Goal: Information Seeking & Learning: Learn about a topic

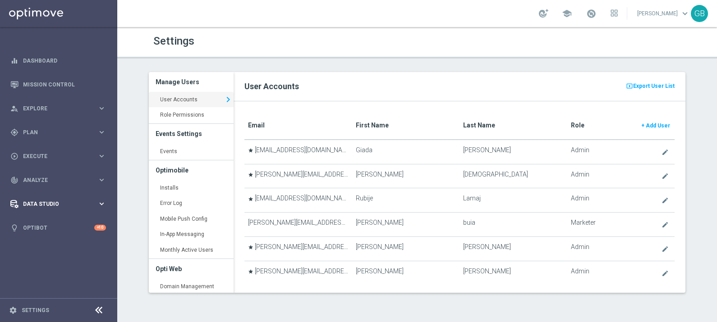
click at [38, 205] on span "Data Studio" at bounding box center [60, 204] width 74 height 5
click at [43, 222] on link "Attributes" at bounding box center [58, 222] width 70 height 7
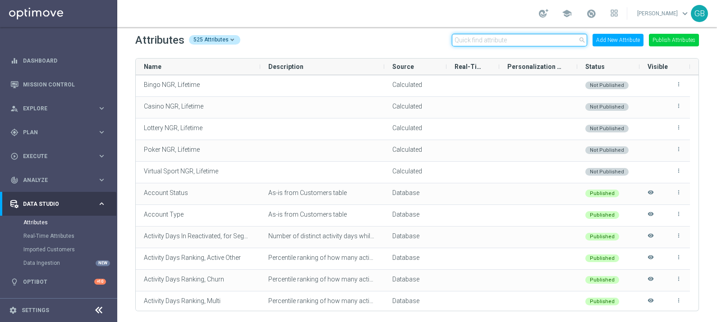
click at [475, 41] on input "text" at bounding box center [519, 40] width 135 height 13
paste input "Total Gross Gaming Revenue minus Bonus Consumed, Lifetime"
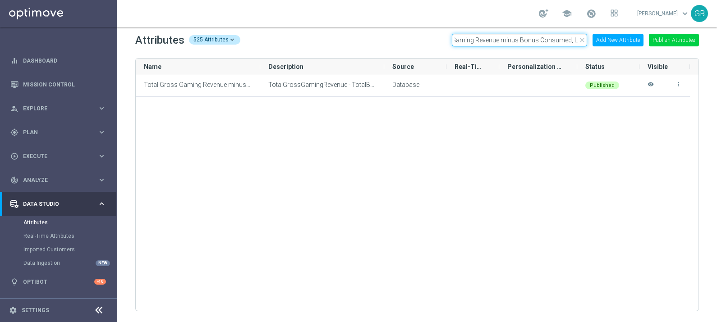
scroll to position [0, 32]
type input "Total Gross Gaming Revenue minus Bonus Consumed, L"
click at [36, 102] on div "person_search Explore keyboard_arrow_right" at bounding box center [58, 108] width 116 height 24
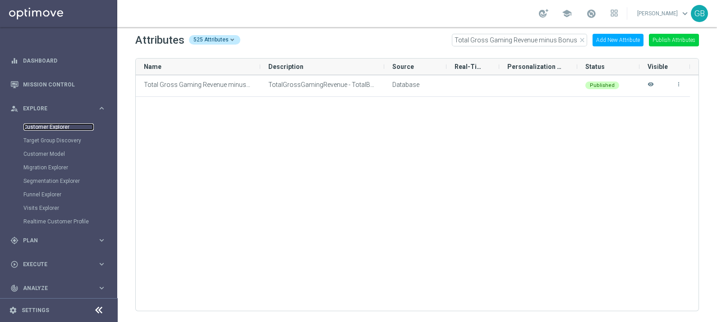
click at [48, 127] on link "Customer Explorer" at bounding box center [58, 127] width 70 height 7
click at [584, 41] on icon "close" at bounding box center [582, 40] width 7 height 7
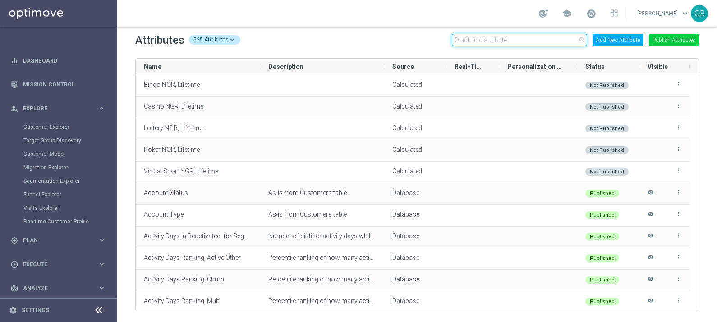
click at [483, 39] on input "text" at bounding box center [519, 40] width 135 height 13
paste input "TOTAL GROSS GAMING REVENUE MINUS BONUS WAGARED"
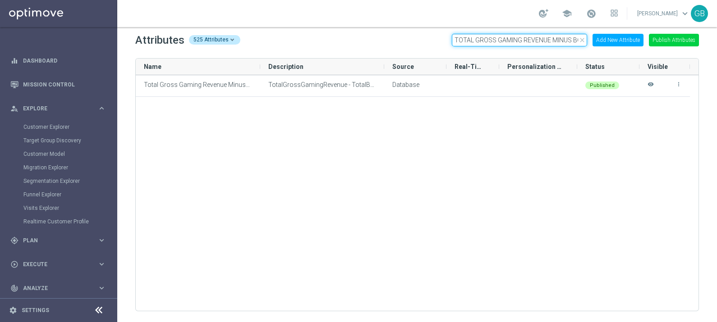
scroll to position [0, 46]
type input "TOTAL GROSS GAMING REVENUE MINUS BONUS WAGARED"
click at [203, 308] on div "Total Gross Gaming Revenue Minus Bonus Wagared TotalGrossGamingRevenue - TotalB…" at bounding box center [417, 193] width 563 height 236
click at [584, 39] on icon "close" at bounding box center [582, 40] width 7 height 7
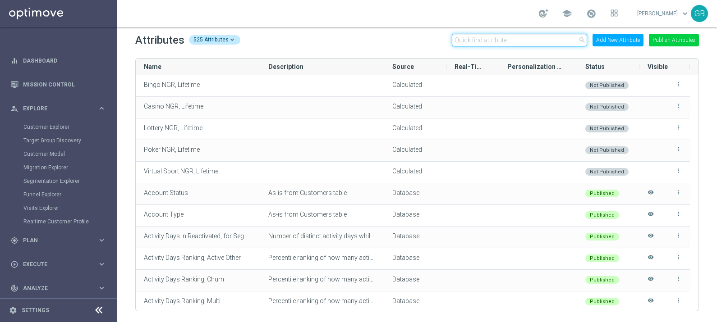
click at [498, 36] on input "text" at bounding box center [519, 40] width 135 height 13
paste input "TOTAL GROSS GAMING REVENUE MINUS BONUS CONSUMED, LIFETIME"
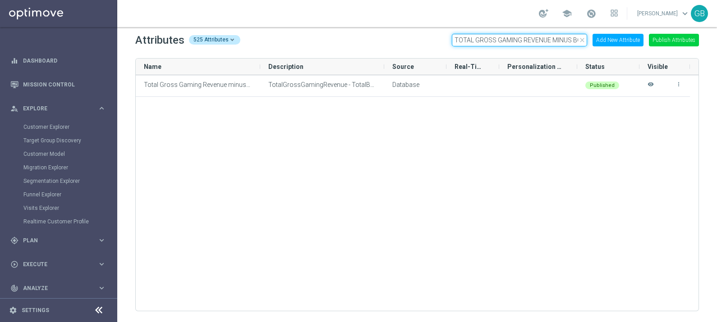
scroll to position [0, 79]
type input "TOTAL GROSS GAMING REVENUE MINUS BONUS CONSUMED, LIFETIME"
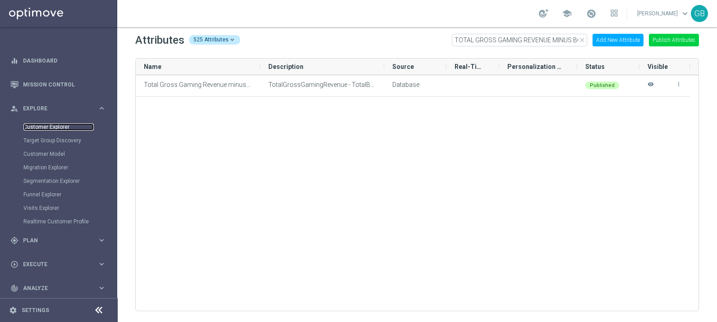
click at [46, 126] on link "Customer Explorer" at bounding box center [58, 127] width 70 height 7
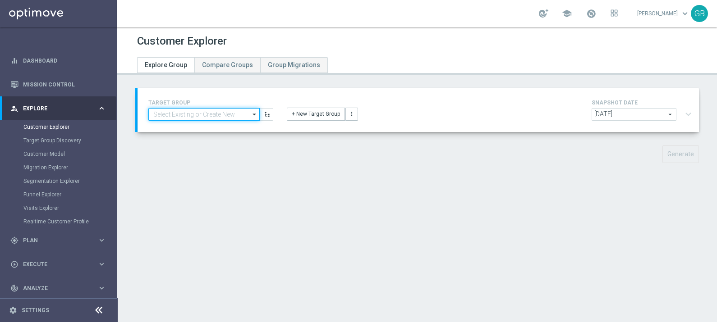
click at [218, 118] on input at bounding box center [203, 114] width 111 height 13
click at [181, 114] on input at bounding box center [203, 114] width 111 height 13
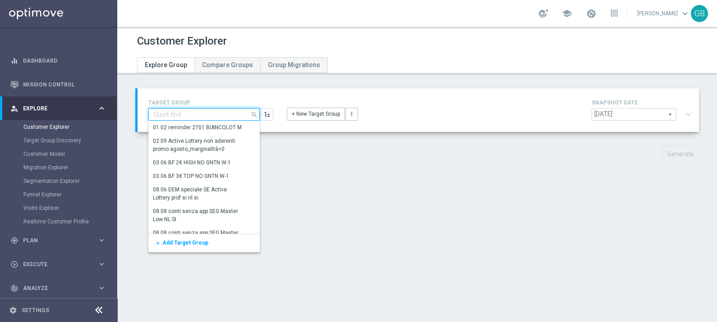
click at [181, 114] on input at bounding box center [203, 114] width 111 height 13
paste input "Churn 0-12M Talent ggr nb > 500 1st Casino lftime"
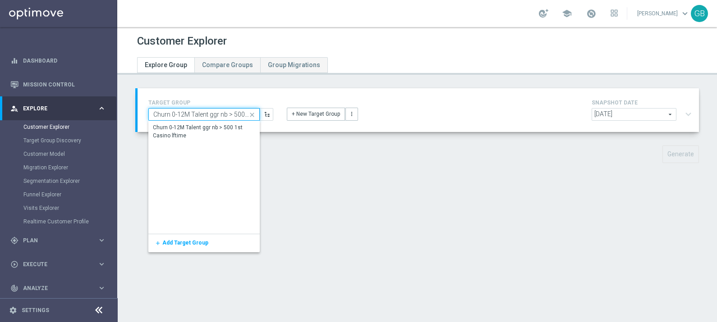
scroll to position [0, 44]
type input "Churn 0-12M Talent ggr nb > 500 1st Casino lftime"
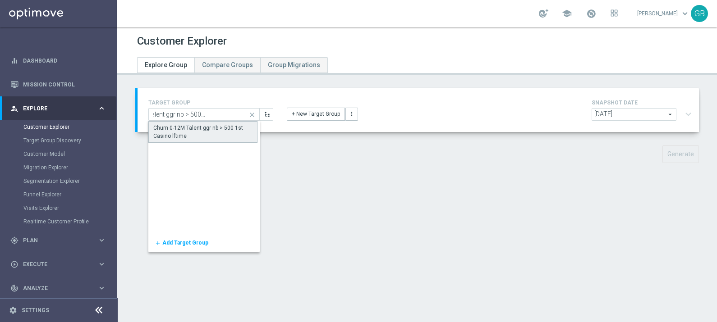
scroll to position [0, 0]
click at [199, 130] on div "Churn 0-12M Talent ggr nb > 500 1st Casino lftime" at bounding box center [202, 132] width 99 height 16
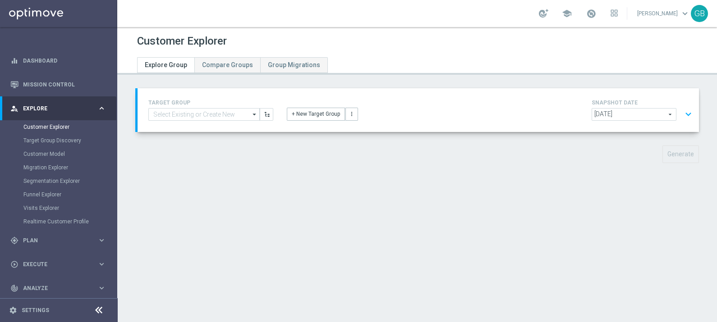
type input "Churn 0-12M Talent ggr nb > 500 1st Casino lftime"
click at [682, 115] on button "expand_more" at bounding box center [688, 114] width 13 height 17
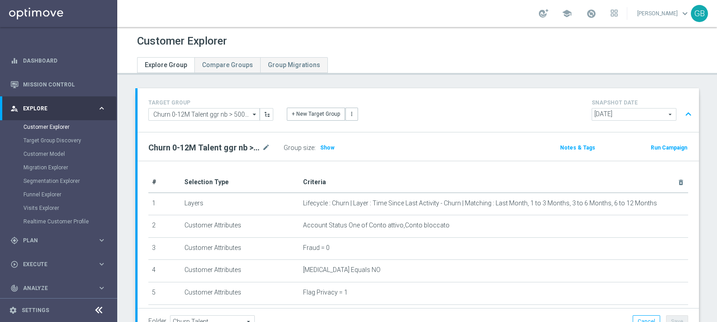
click at [682, 113] on button "expand_less" at bounding box center [688, 114] width 13 height 17
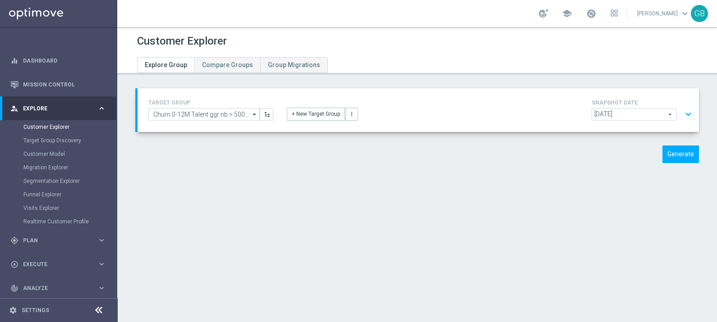
click at [682, 113] on button "expand_more" at bounding box center [688, 114] width 13 height 17
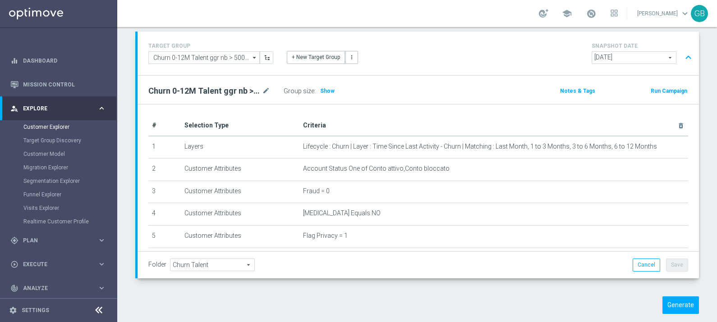
scroll to position [70, 0]
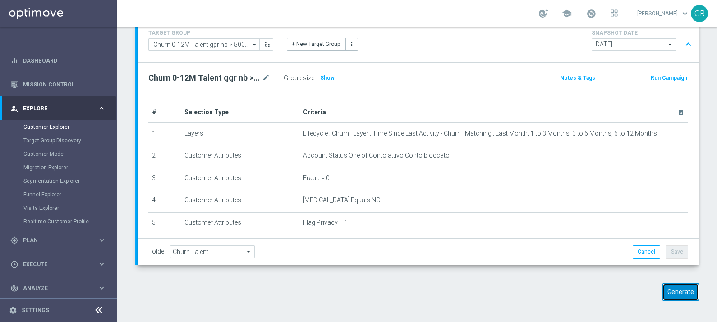
click at [674, 298] on button "Generate" at bounding box center [680, 293] width 37 height 18
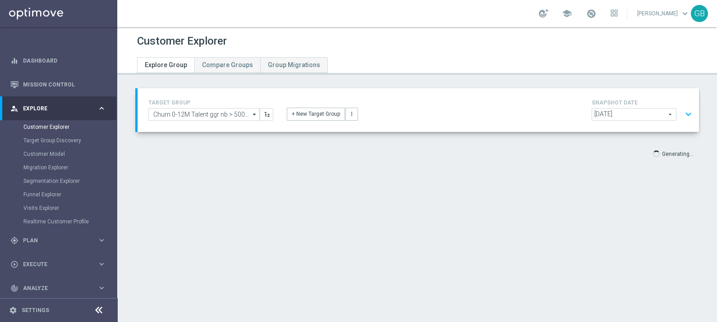
scroll to position [0, 0]
click at [682, 113] on button "expand_more" at bounding box center [688, 114] width 13 height 17
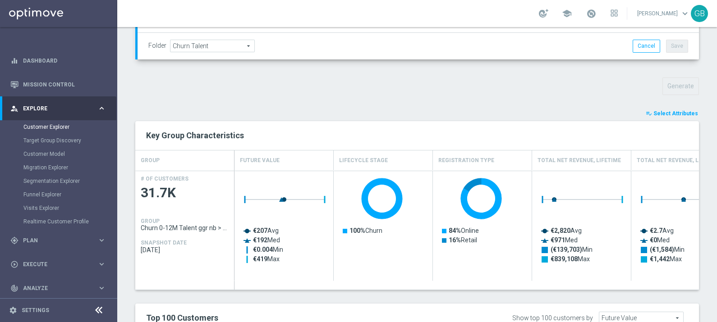
scroll to position [221, 0]
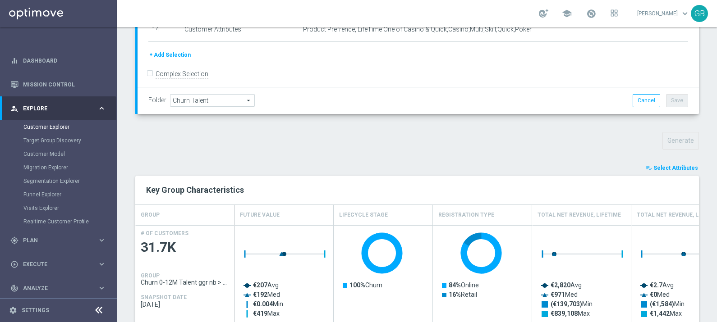
click at [667, 165] on span "Select Attributes" at bounding box center [675, 168] width 45 height 6
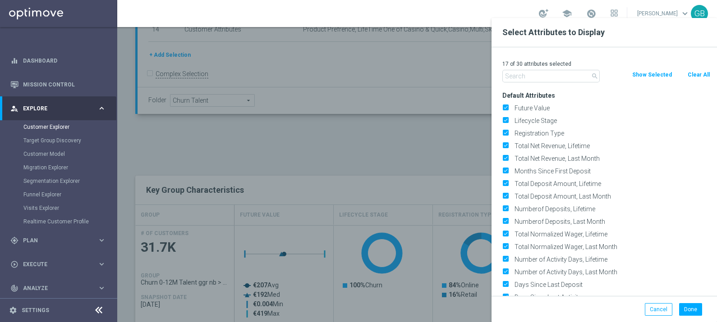
click at [699, 77] on button "Clear All" at bounding box center [699, 75] width 24 height 10
checkbox input "false"
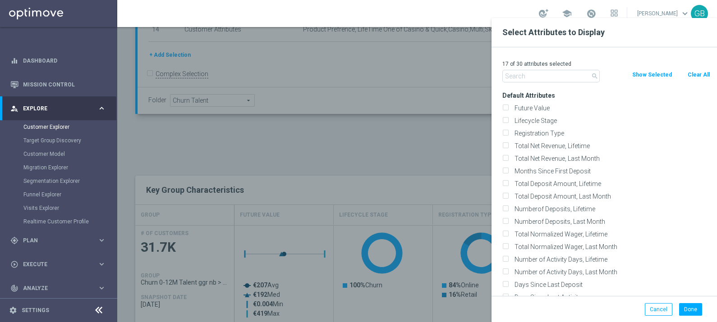
checkbox input "false"
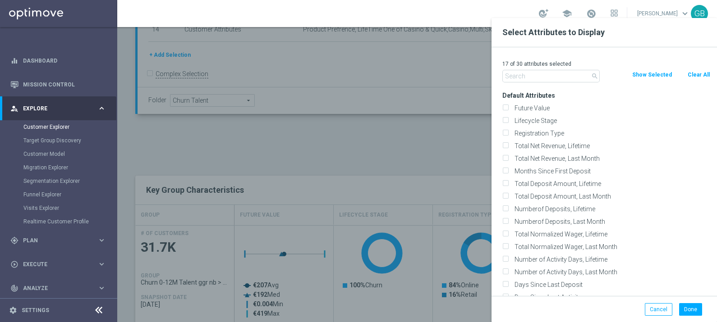
checkbox input "false"
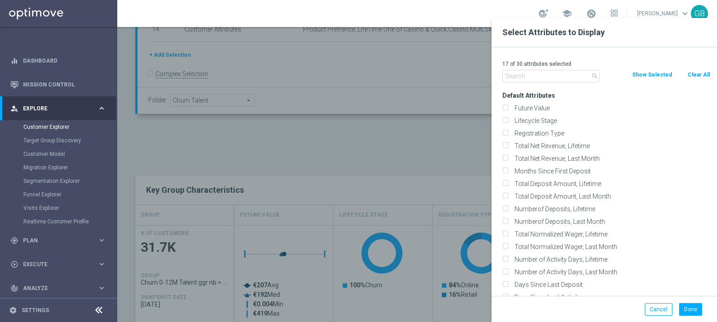
checkbox input "false"
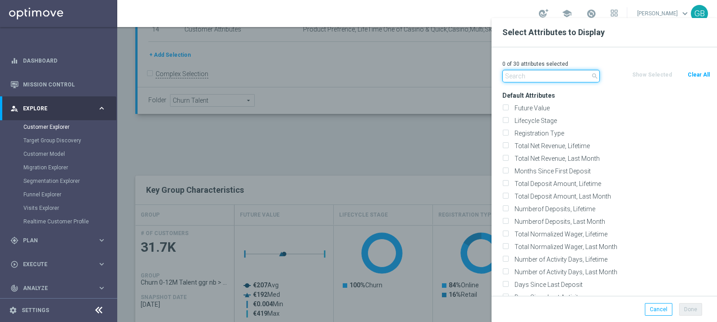
click at [555, 76] on input "text" at bounding box center [550, 76] width 97 height 13
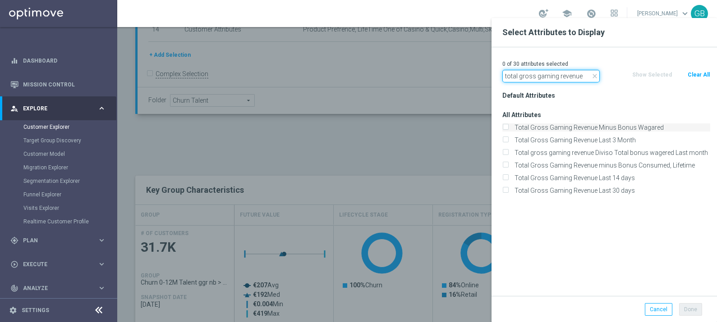
type input "total gross gaming revenue"
click at [507, 129] on input "Total Gross Gaming Revenue Minus Bonus Wagared" at bounding box center [505, 129] width 6 height 6
checkbox input "true"
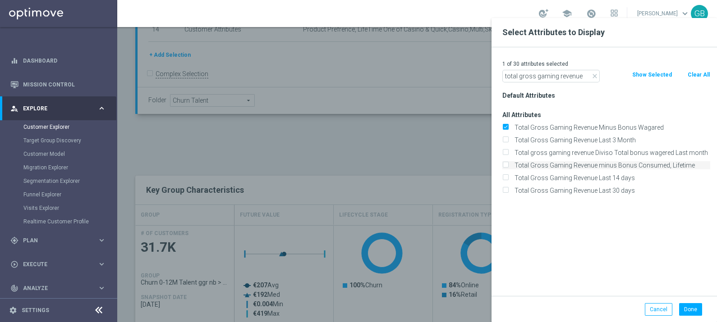
click at [511, 162] on label "Total Gross Gaming Revenue minus Bonus Consumed, Lifetime" at bounding box center [610, 165] width 199 height 8
click at [505, 164] on input "Total Gross Gaming Revenue minus Bonus Consumed, Lifetime" at bounding box center [505, 167] width 6 height 6
checkbox input "true"
click at [689, 309] on button "Done" at bounding box center [690, 309] width 23 height 13
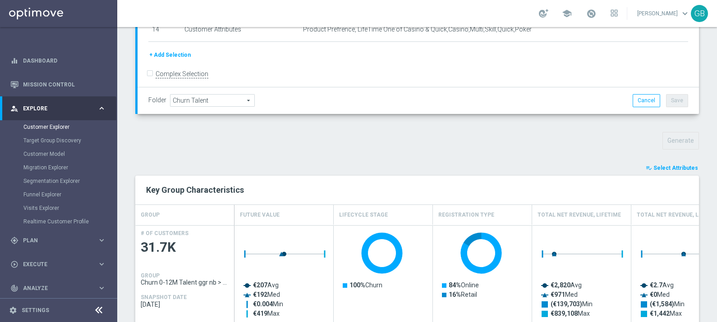
type input "Search"
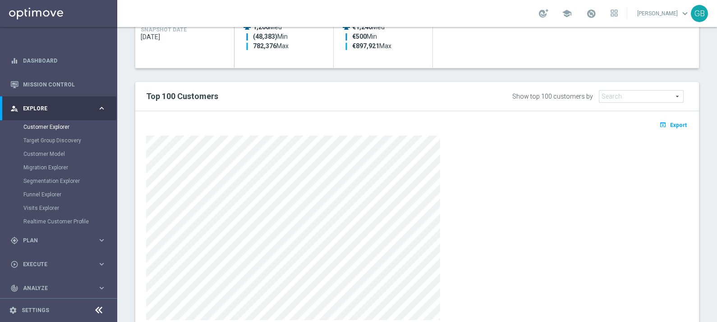
scroll to position [0, 0]
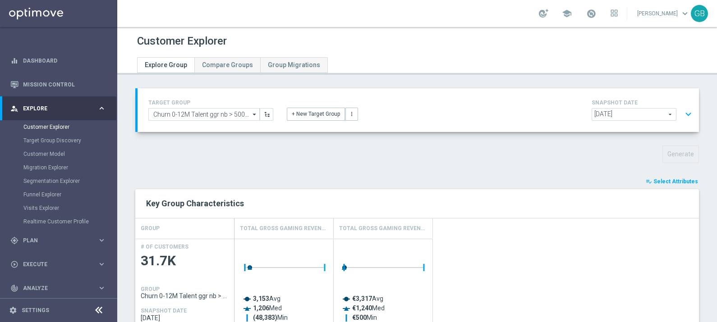
click at [682, 113] on button "expand_more" at bounding box center [688, 114] width 13 height 17
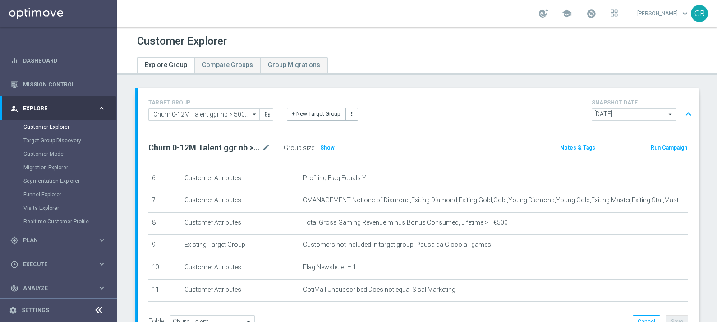
scroll to position [519, 0]
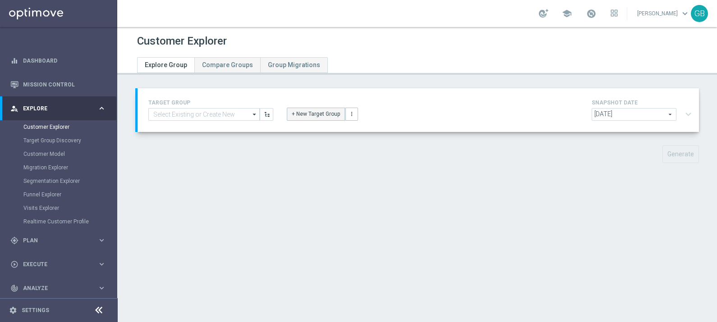
click at [311, 113] on button "+ New Target Group" at bounding box center [316, 114] width 58 height 13
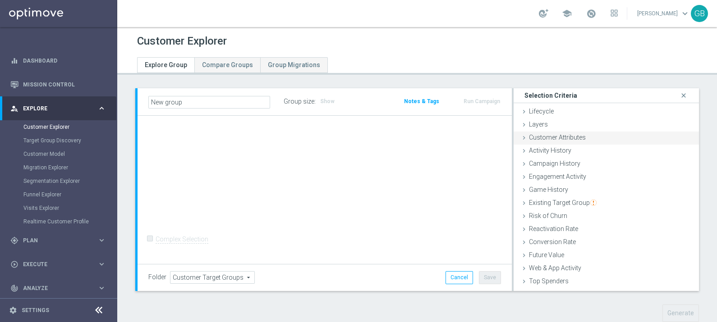
click at [575, 134] on span "Customer Attributes" at bounding box center [557, 137] width 57 height 7
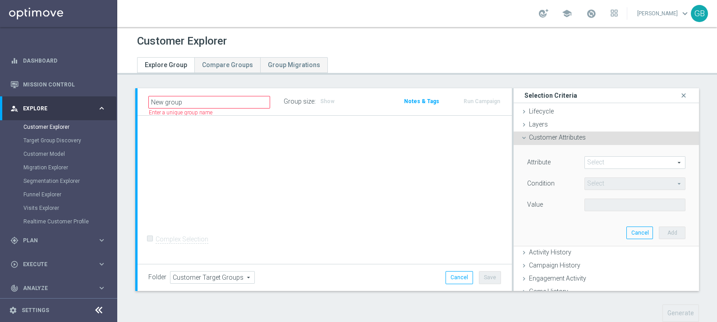
click at [590, 161] on span at bounding box center [635, 163] width 100 height 12
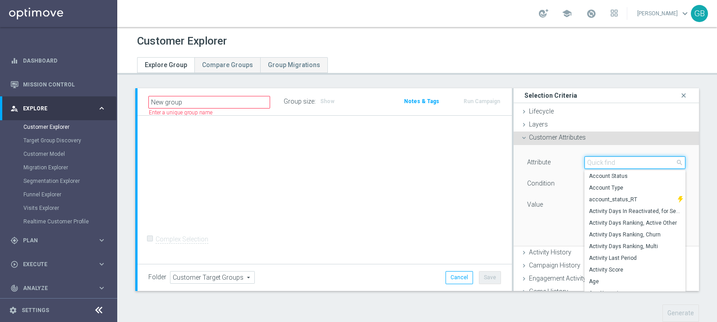
click at [598, 163] on input "search" at bounding box center [634, 162] width 101 height 13
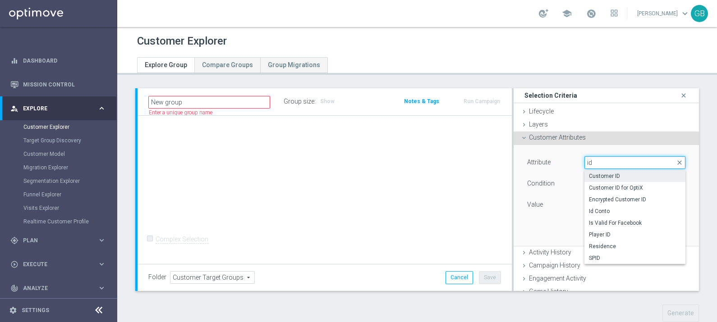
type input "id"
click at [606, 175] on span "Customer ID" at bounding box center [635, 176] width 92 height 7
type input "Customer ID"
type input "="
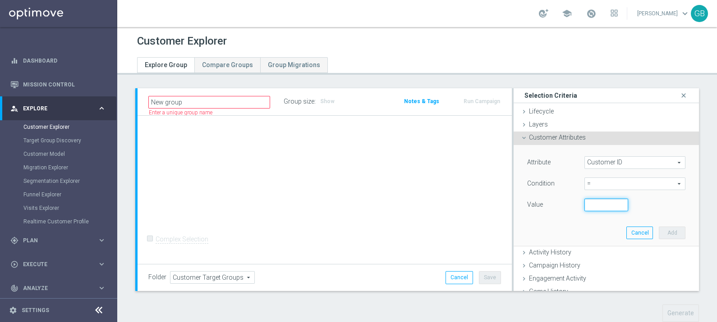
click at [590, 205] on input "number" at bounding box center [606, 205] width 44 height 13
paste input "1966818"
type input "1966818"
click at [659, 230] on button "Add" at bounding box center [672, 233] width 27 height 13
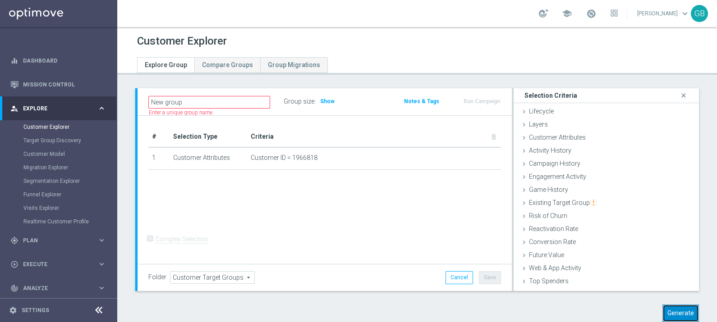
click at [678, 311] on button "Generate" at bounding box center [680, 314] width 37 height 18
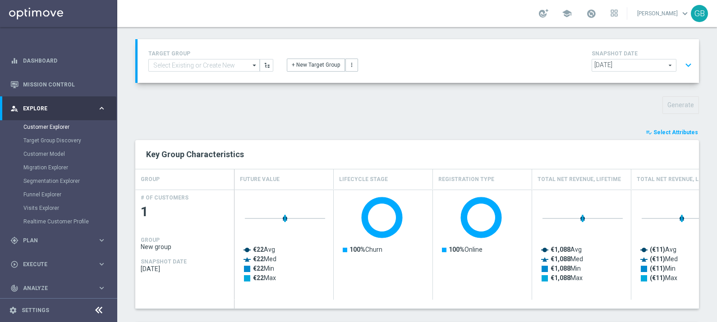
scroll to position [48, 0]
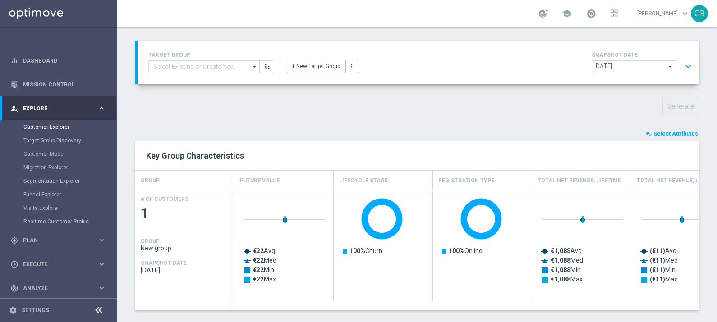
click at [665, 132] on span "Select Attributes" at bounding box center [675, 134] width 45 height 6
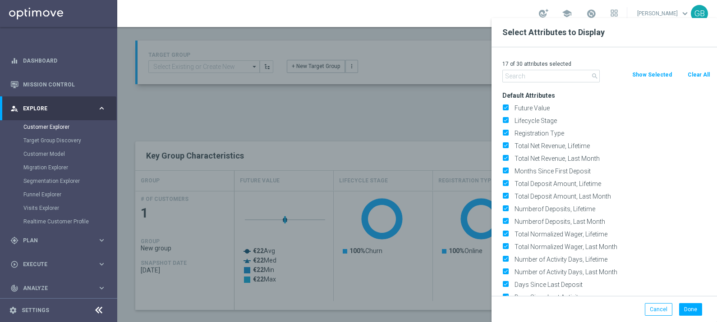
click at [696, 78] on button "Clear All" at bounding box center [699, 75] width 24 height 10
checkbox input "false"
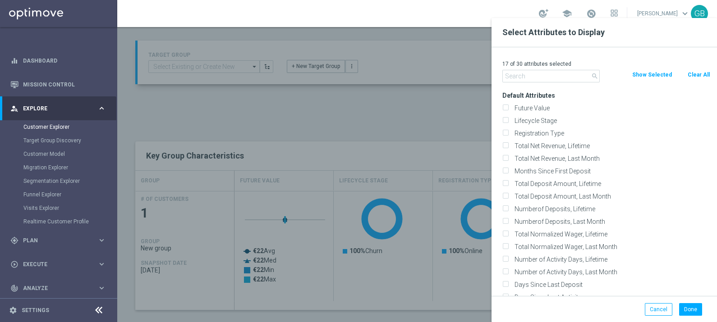
checkbox input "false"
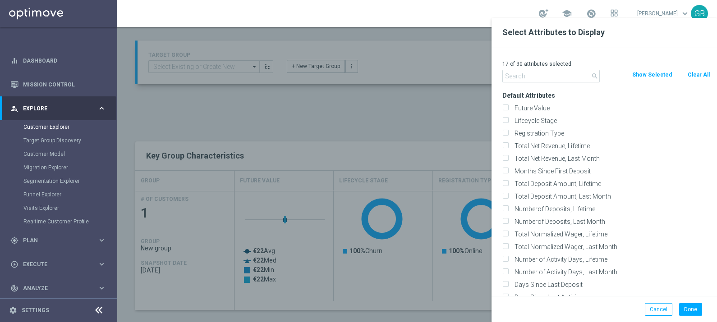
checkbox input "false"
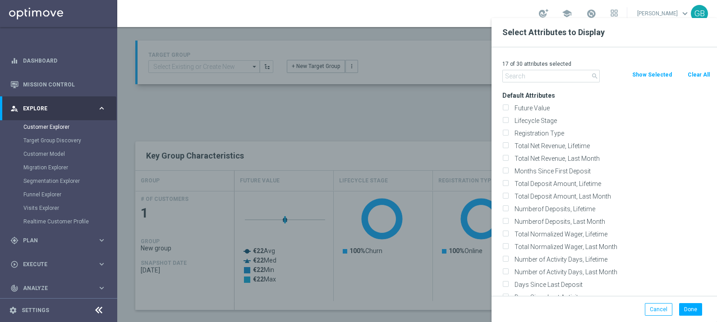
checkbox input "false"
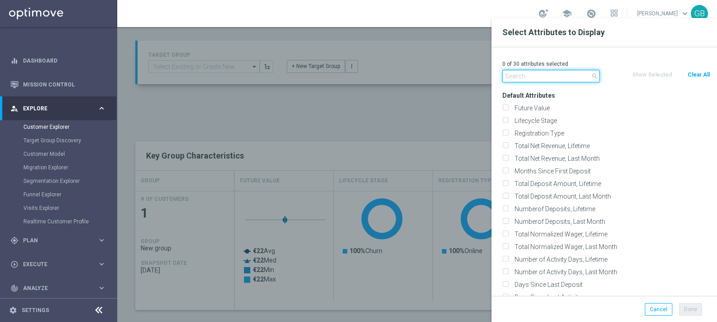
click at [525, 76] on input "text" at bounding box center [550, 76] width 97 height 13
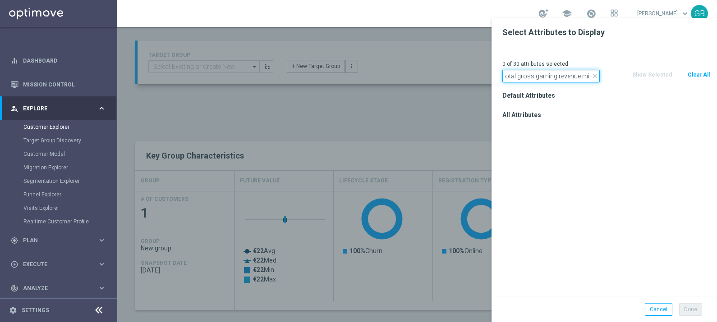
scroll to position [0, 9]
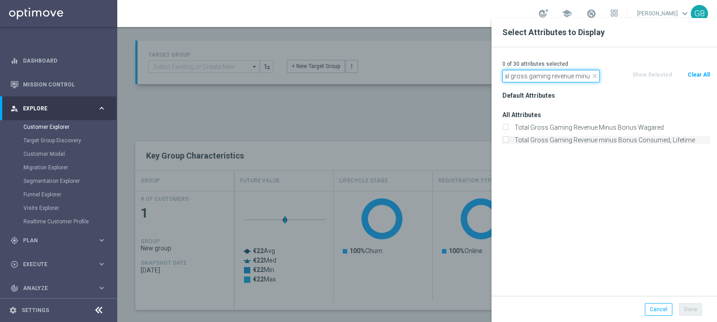
type input "total gross gaming revenue minus"
click at [565, 140] on label "Total Gross Gaming Revenue minus Bonus Consumed, Lifetime" at bounding box center [610, 140] width 199 height 8
click at [508, 140] on input "Total Gross Gaming Revenue minus Bonus Consumed, Lifetime" at bounding box center [505, 141] width 6 height 6
checkbox input "true"
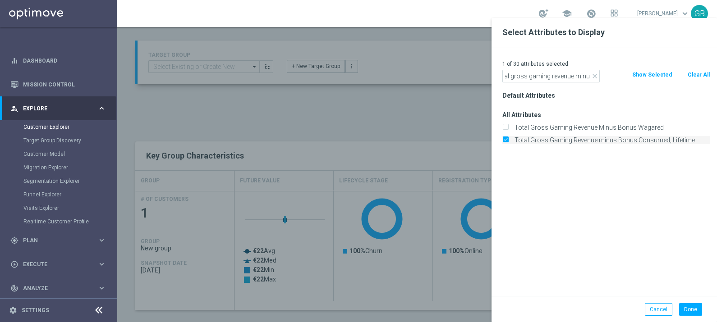
scroll to position [0, 0]
click at [686, 309] on button "Done" at bounding box center [690, 309] width 23 height 13
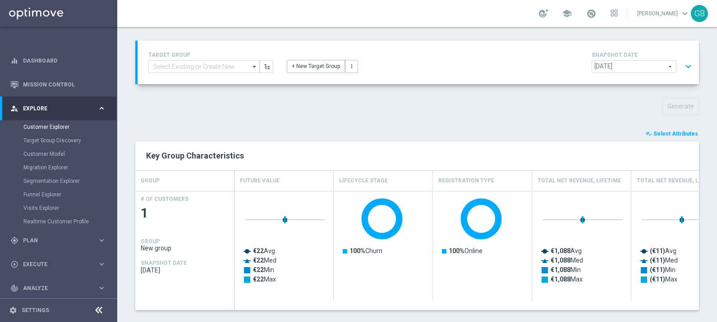
type input "Search"
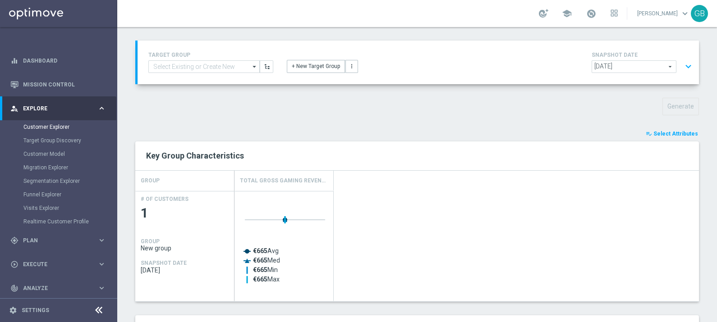
click at [675, 133] on span "Select Attributes" at bounding box center [675, 134] width 45 height 6
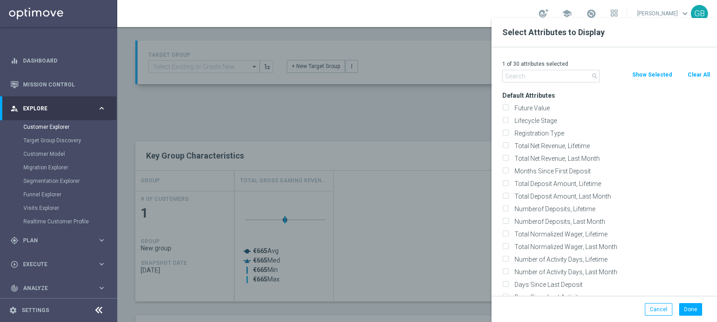
click at [543, 72] on input "text" at bounding box center [550, 76] width 97 height 13
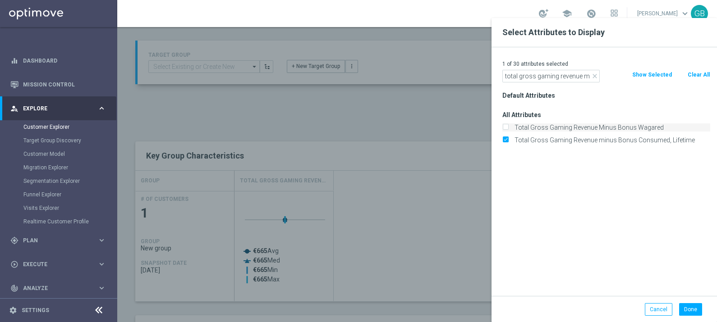
type input "total gross gaming revenue m"
click at [505, 127] on input "Total Gross Gaming Revenue Minus Bonus Wagared" at bounding box center [505, 129] width 6 height 6
checkbox input "true"
click at [689, 310] on button "Done" at bounding box center [690, 309] width 23 height 13
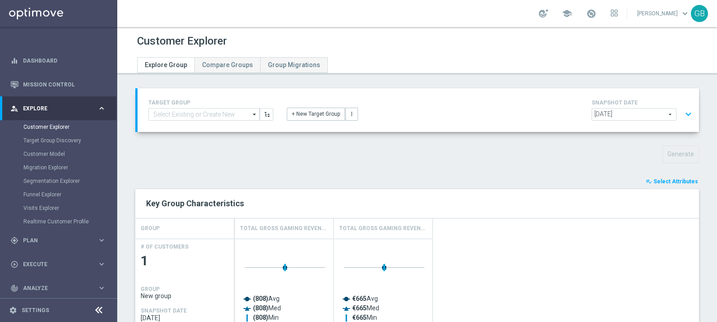
click at [682, 113] on button "expand_more" at bounding box center [688, 114] width 13 height 17
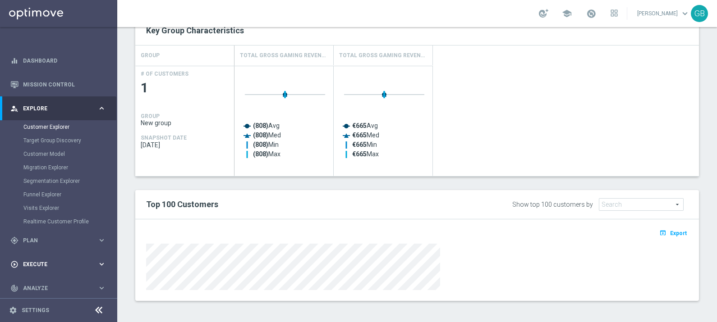
scroll to position [51, 0]
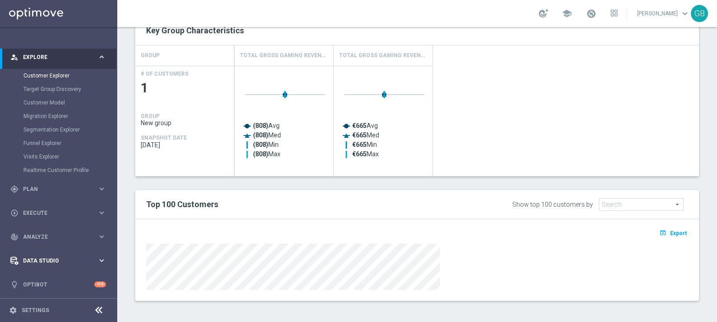
click at [60, 259] on span "Data Studio" at bounding box center [60, 260] width 74 height 5
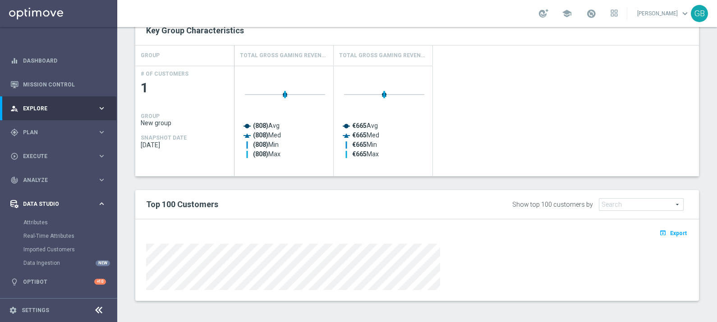
scroll to position [0, 0]
click at [40, 221] on link "Attributes" at bounding box center [58, 222] width 70 height 7
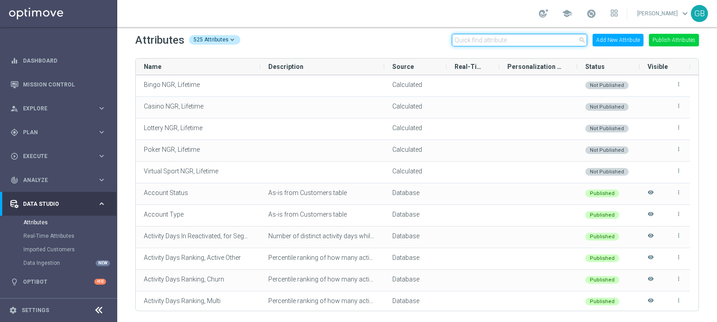
click at [486, 41] on input "text" at bounding box center [519, 40] width 135 height 13
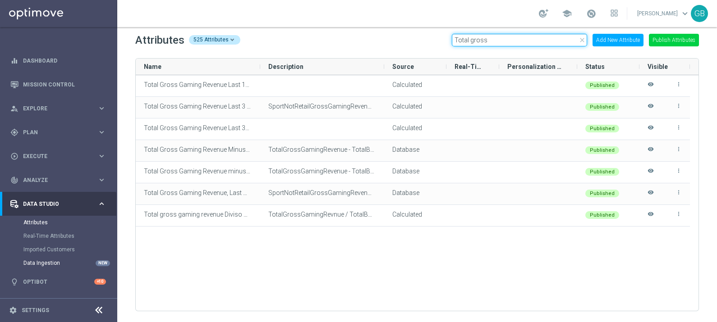
type input "Total gross"
click at [52, 262] on link "Data Ingestion" at bounding box center [58, 263] width 70 height 7
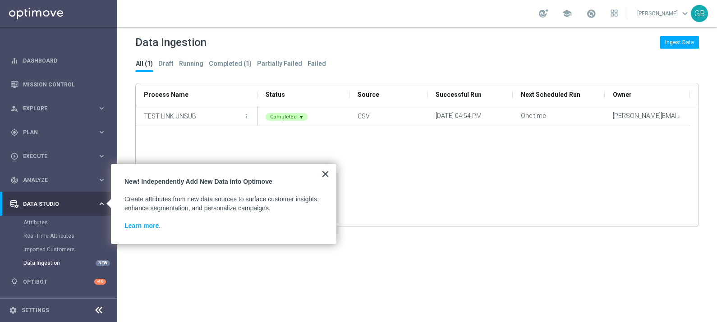
click at [325, 174] on button "×" at bounding box center [325, 174] width 9 height 14
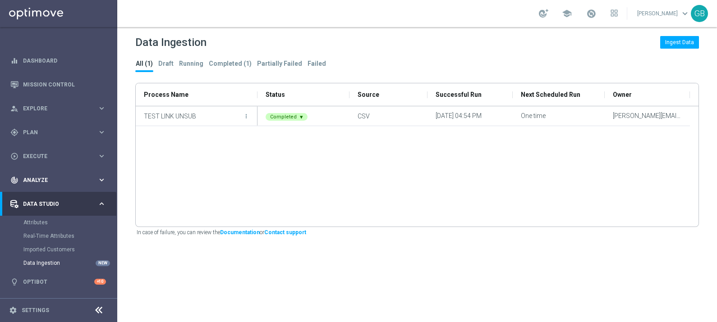
click at [99, 179] on icon "keyboard_arrow_right" at bounding box center [101, 180] width 9 height 9
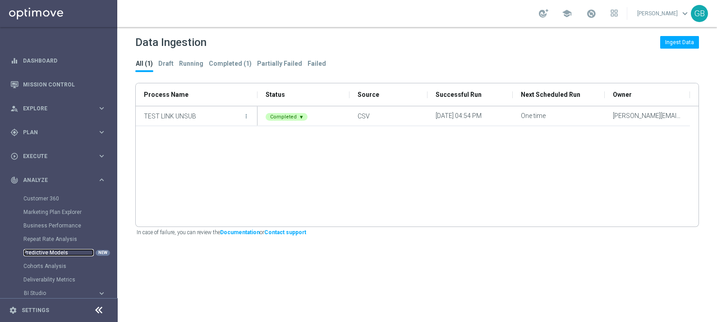
click at [47, 251] on link "Predictive Models" at bounding box center [58, 252] width 70 height 7
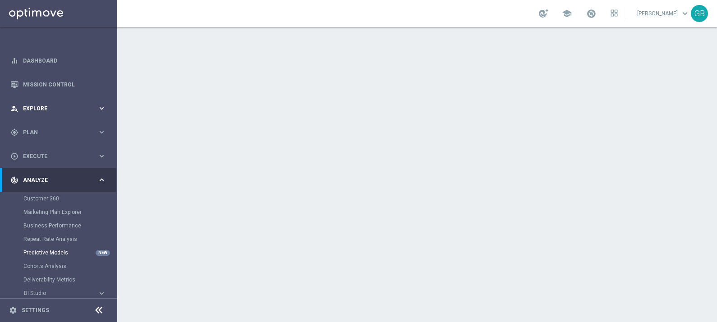
click at [79, 109] on span "Explore" at bounding box center [60, 108] width 74 height 5
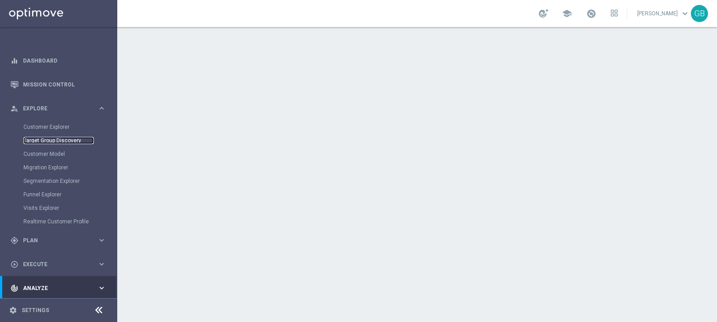
click at [68, 140] on link "Target Group Discovery" at bounding box center [58, 140] width 70 height 7
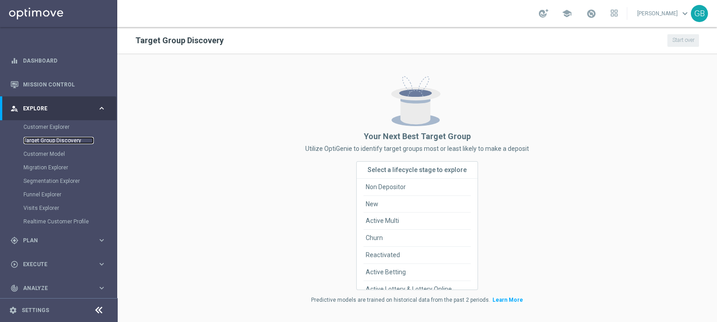
scroll to position [51, 0]
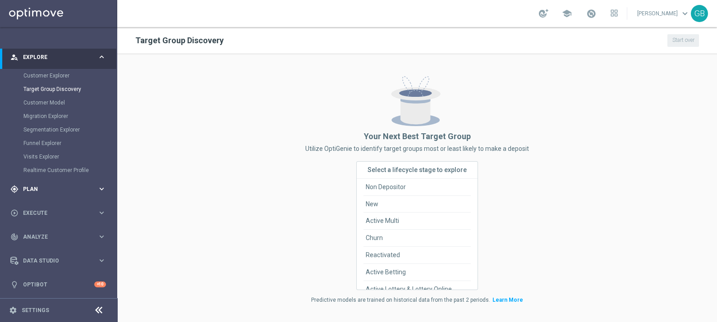
click at [58, 188] on span "Plan" at bounding box center [60, 189] width 74 height 5
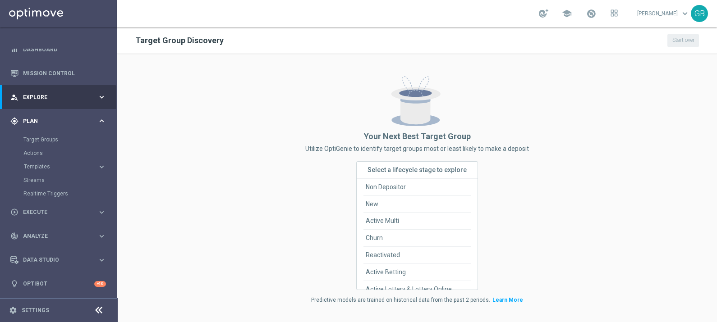
scroll to position [11, 0]
click at [69, 232] on div "track_changes Analyze keyboard_arrow_right" at bounding box center [58, 237] width 116 height 24
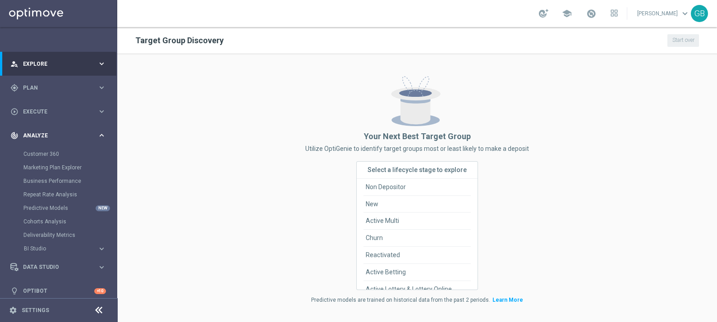
scroll to position [51, 0]
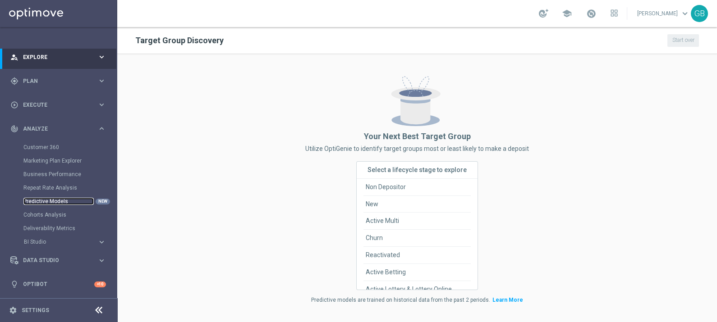
click at [68, 198] on link "Predictive Models" at bounding box center [58, 201] width 70 height 7
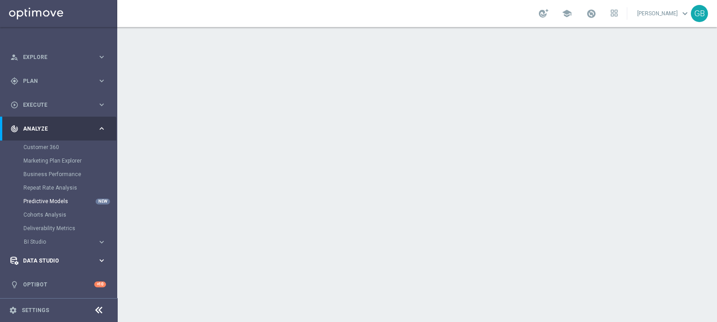
click at [43, 258] on span "Data Studio" at bounding box center [60, 260] width 74 height 5
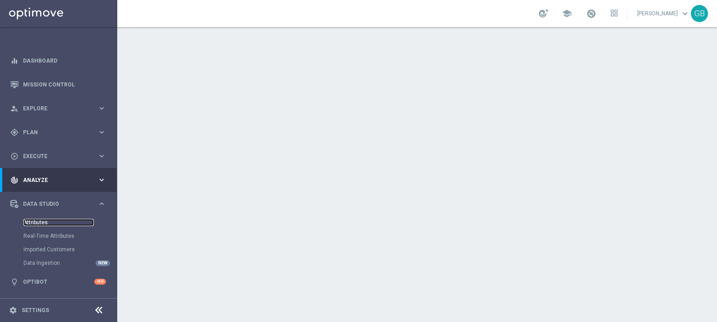
click at [34, 221] on link "Attributes" at bounding box center [58, 222] width 70 height 7
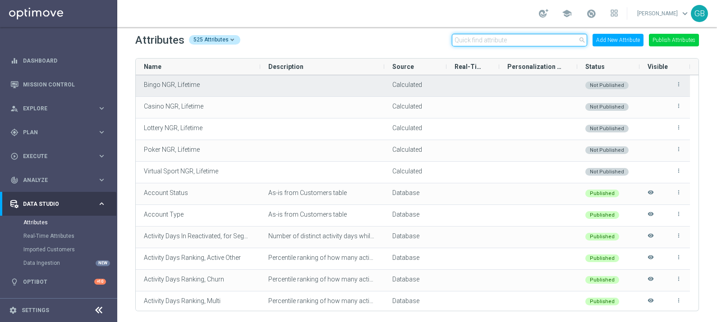
click at [490, 39] on input "text" at bounding box center [519, 40] width 135 height 13
click at [483, 41] on input "text" at bounding box center [519, 40] width 135 height 13
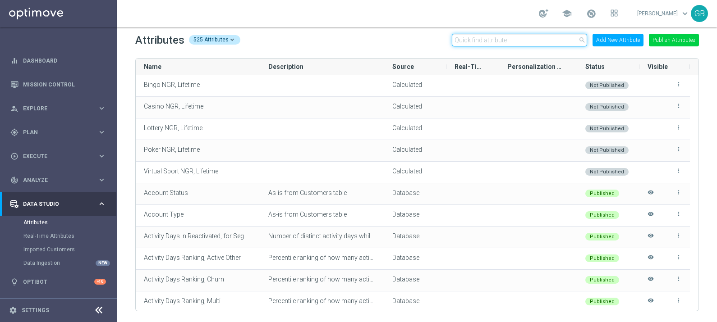
click at [478, 40] on input "text" at bounding box center [519, 40] width 135 height 13
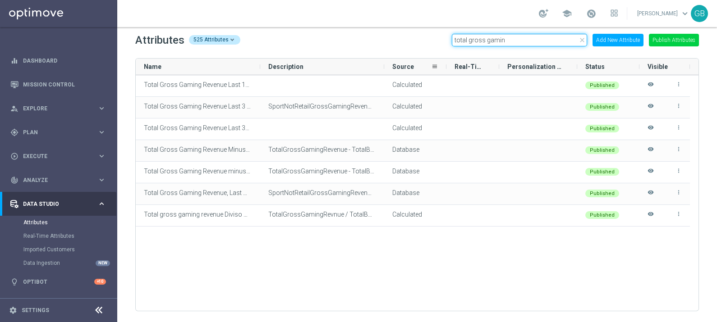
type input "total gross gamin"
drag, startPoint x: 384, startPoint y: 66, endPoint x: 505, endPoint y: 67, distance: 121.3
click at [517, 68] on div "Name Description Source Status" at bounding box center [413, 67] width 554 height 16
drag, startPoint x: 439, startPoint y: 70, endPoint x: 470, endPoint y: 69, distance: 31.1
click at [470, 69] on div "Name Description Source Status" at bounding box center [413, 67] width 554 height 16
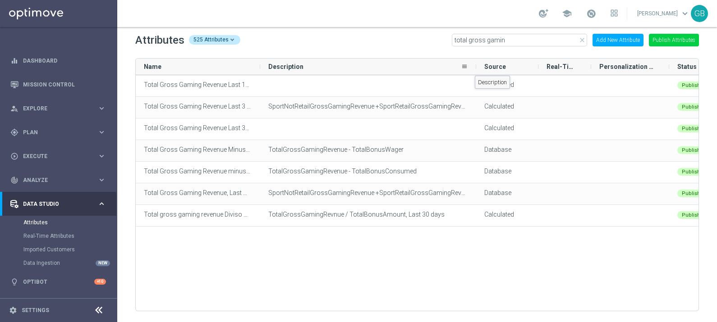
drag, startPoint x: 383, startPoint y: 66, endPoint x: 423, endPoint y: 86, distance: 45.0
click at [478, 68] on div at bounding box center [476, 67] width 4 height 16
